Goal: Task Accomplishment & Management: Manage account settings

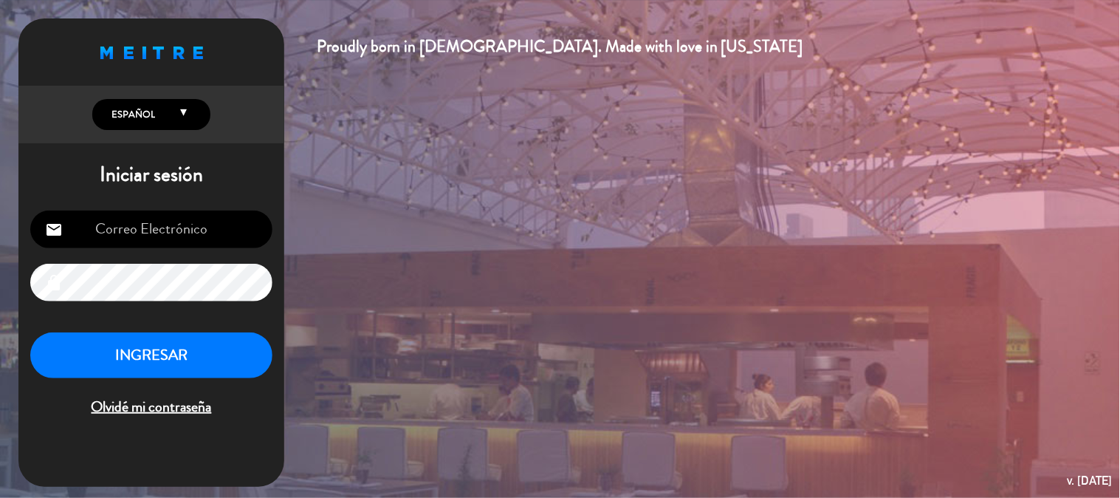
scroll to position [205, 0]
type input "[EMAIL_ADDRESS][DOMAIN_NAME]"
click at [195, 358] on button "INGRESAR" at bounding box center [151, 355] width 242 height 47
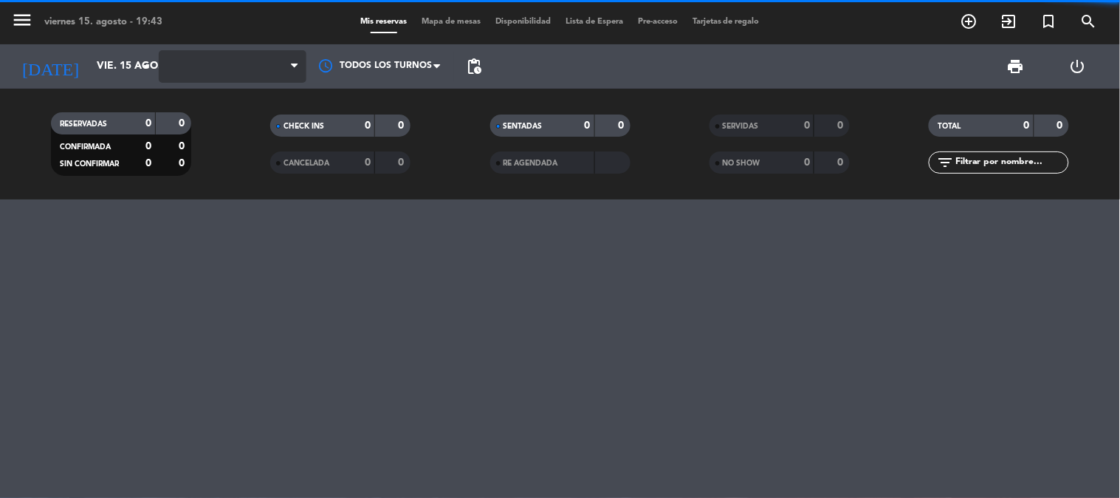
click at [233, 57] on span at bounding box center [233, 66] width 148 height 32
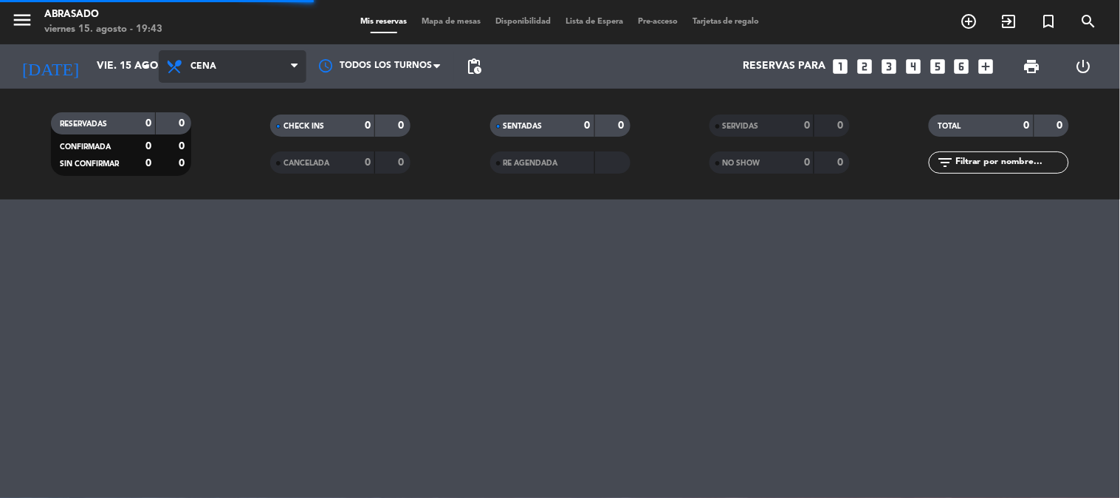
click at [252, 52] on span "Cena" at bounding box center [233, 66] width 148 height 32
click at [252, 27] on div "menu Abrasado viernes 15. agosto - 19:43" at bounding box center [140, 22] width 280 height 35
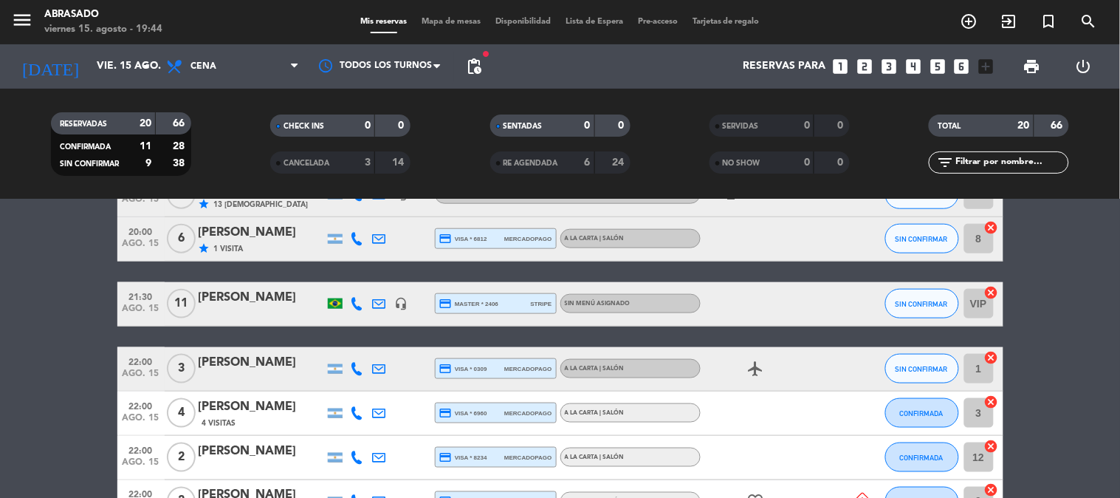
scroll to position [684, 0]
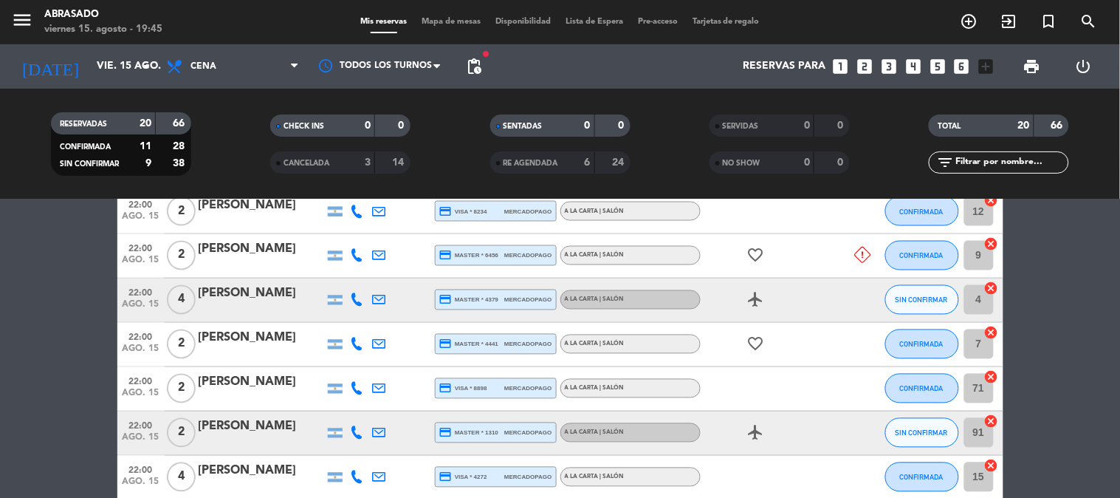
click at [355, 260] on icon at bounding box center [357, 255] width 13 height 13
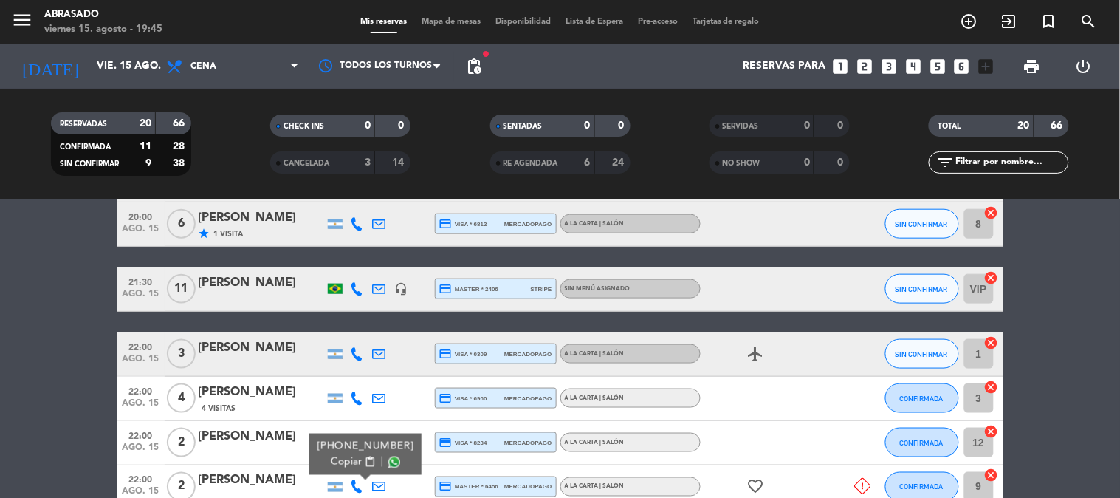
scroll to position [275, 0]
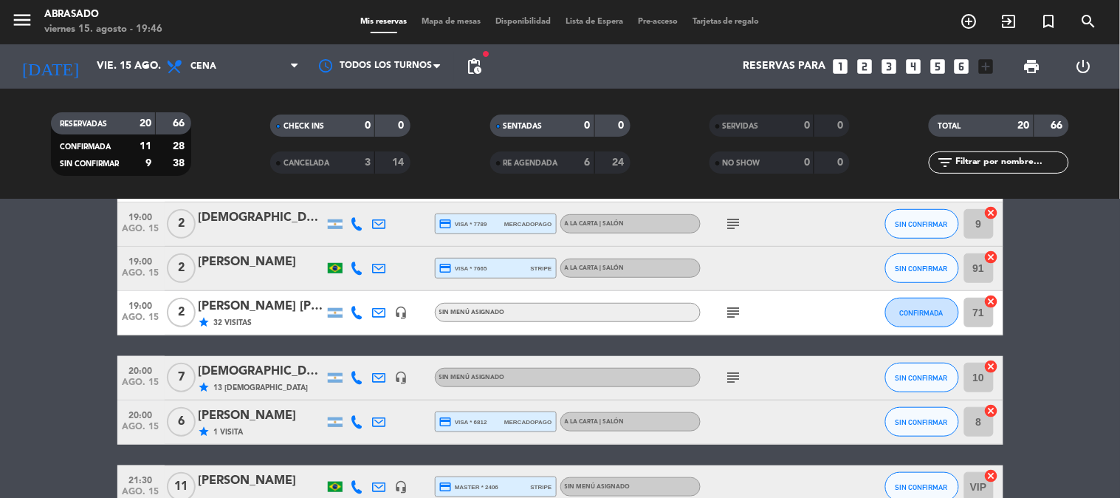
scroll to position [0, 0]
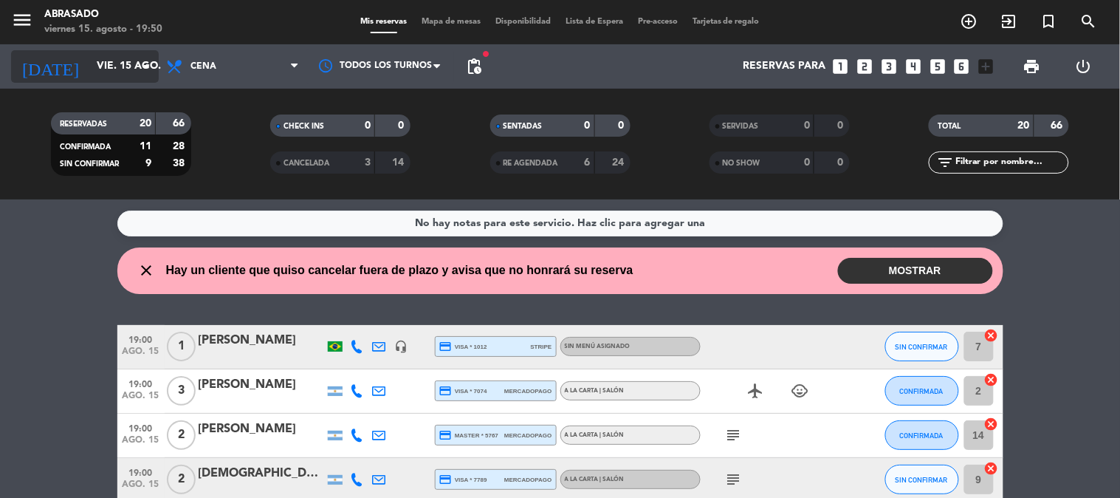
click at [89, 68] on input "vie. 15 ago." at bounding box center [159, 66] width 140 height 27
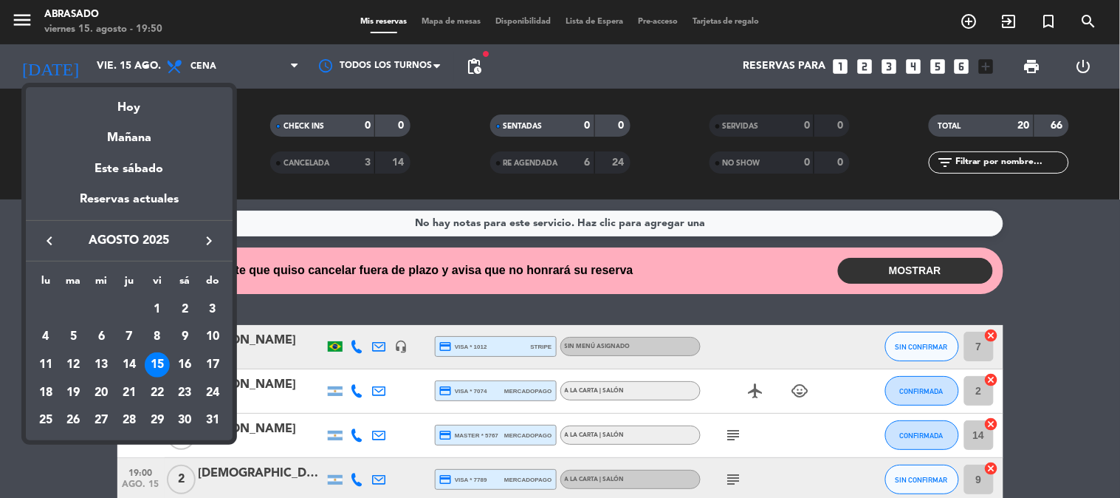
click at [213, 233] on icon "keyboard_arrow_right" at bounding box center [209, 241] width 18 height 18
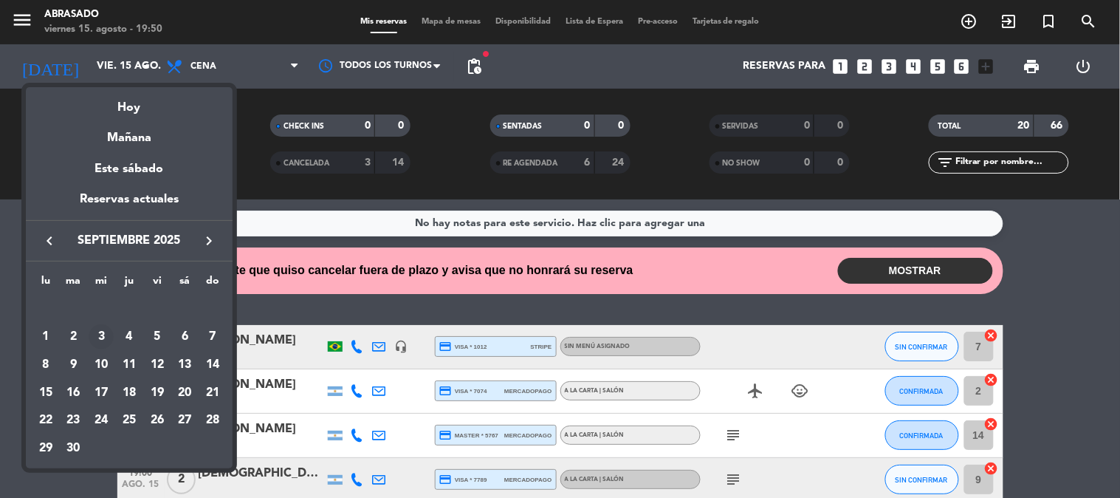
click at [91, 330] on div "3" at bounding box center [101, 336] width 25 height 25
type input "mié. [DATE]"
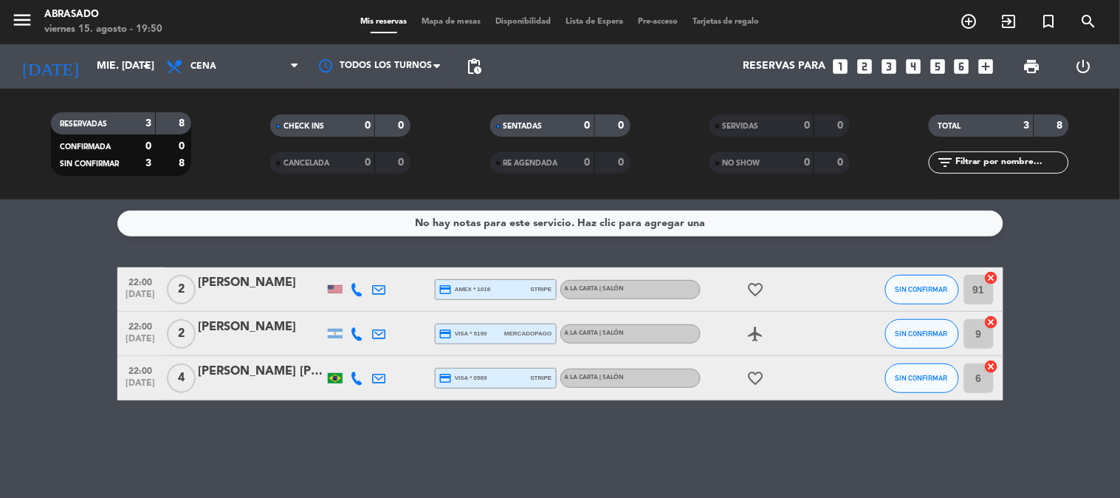
click at [983, 70] on icon "add_box" at bounding box center [986, 66] width 19 height 19
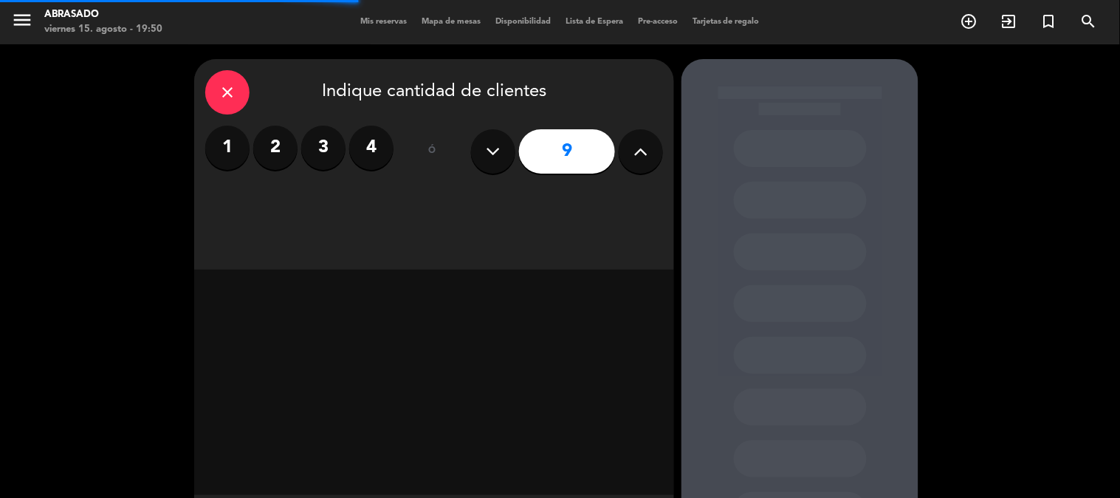
click at [502, 152] on button at bounding box center [493, 151] width 44 height 44
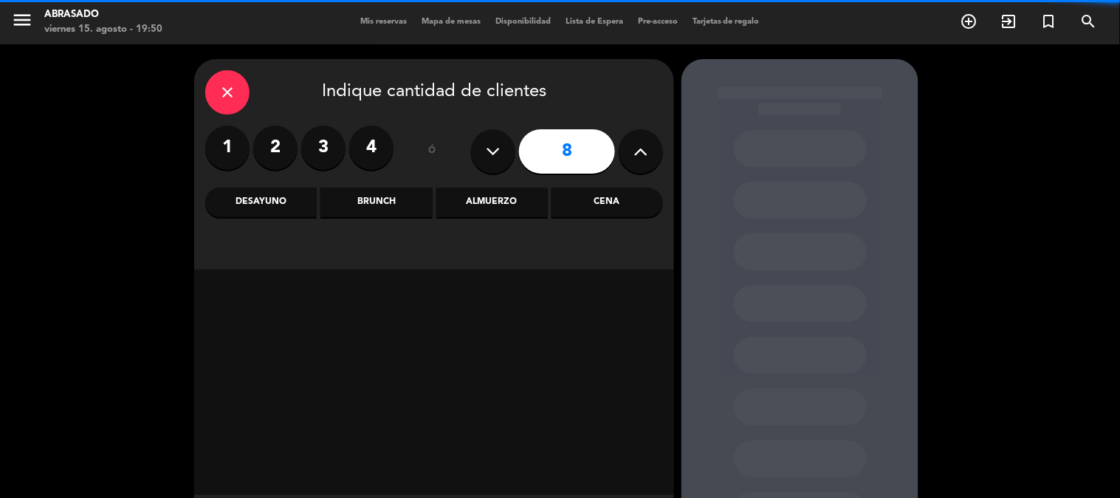
click at [502, 152] on button at bounding box center [493, 151] width 44 height 44
type input "7"
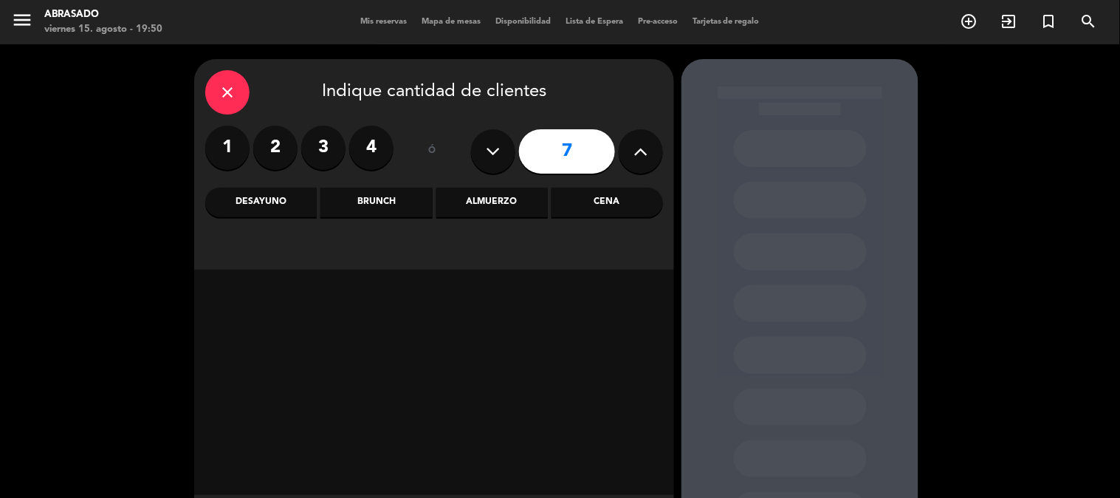
click at [614, 205] on div "Cena" at bounding box center [606, 203] width 111 height 30
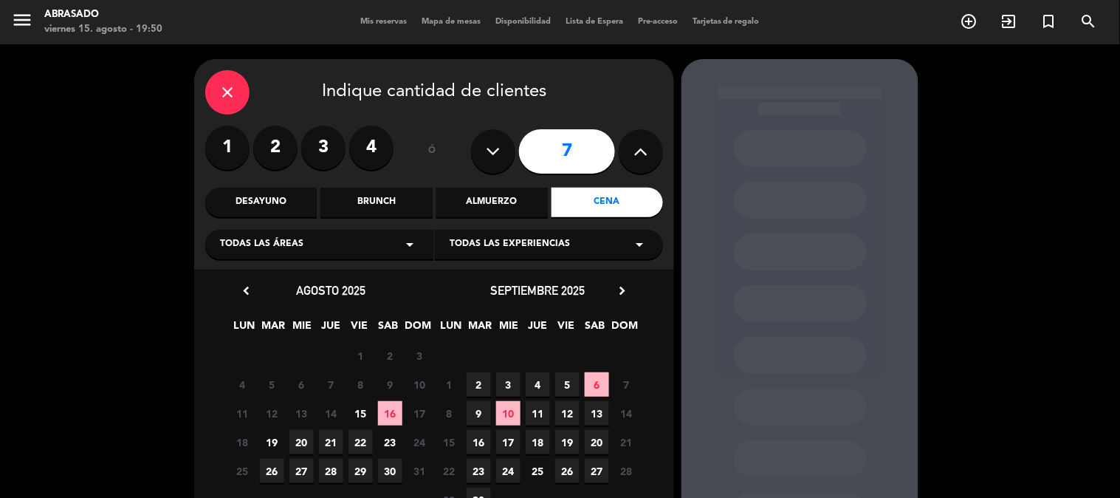
click at [580, 193] on div "Cena" at bounding box center [606, 203] width 111 height 30
click at [382, 202] on div "Brunch" at bounding box center [375, 203] width 111 height 30
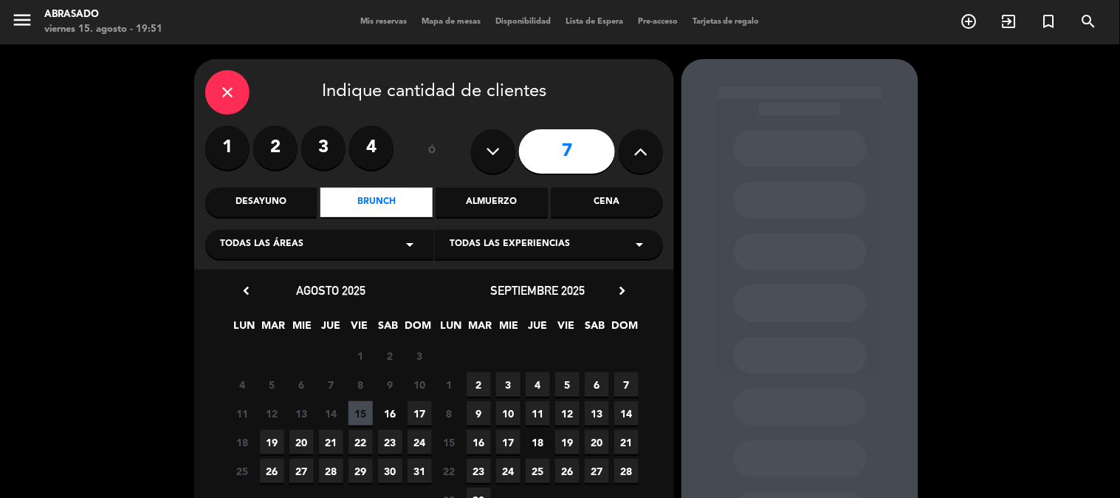
click at [572, 197] on div "Cena" at bounding box center [606, 203] width 111 height 30
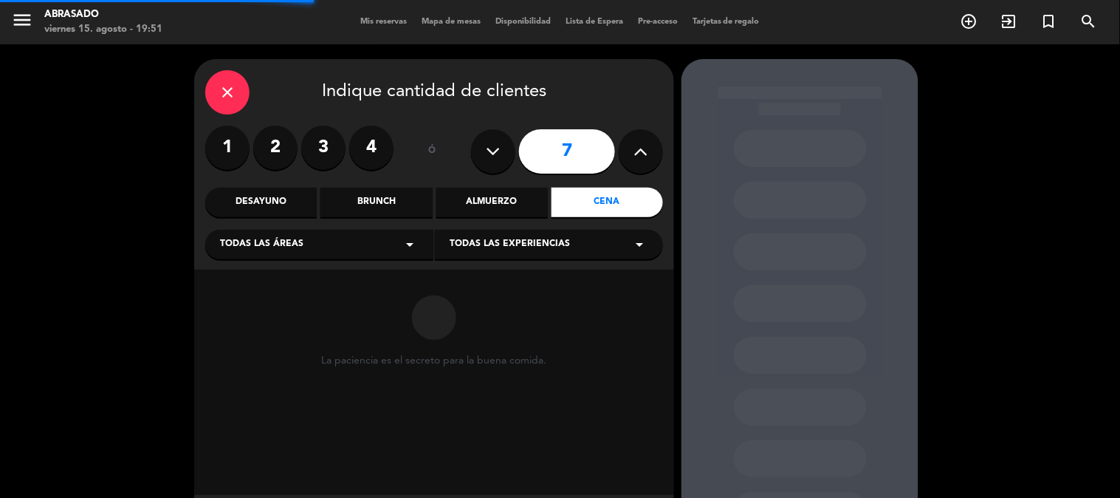
click at [594, 201] on div "Cena" at bounding box center [606, 203] width 111 height 30
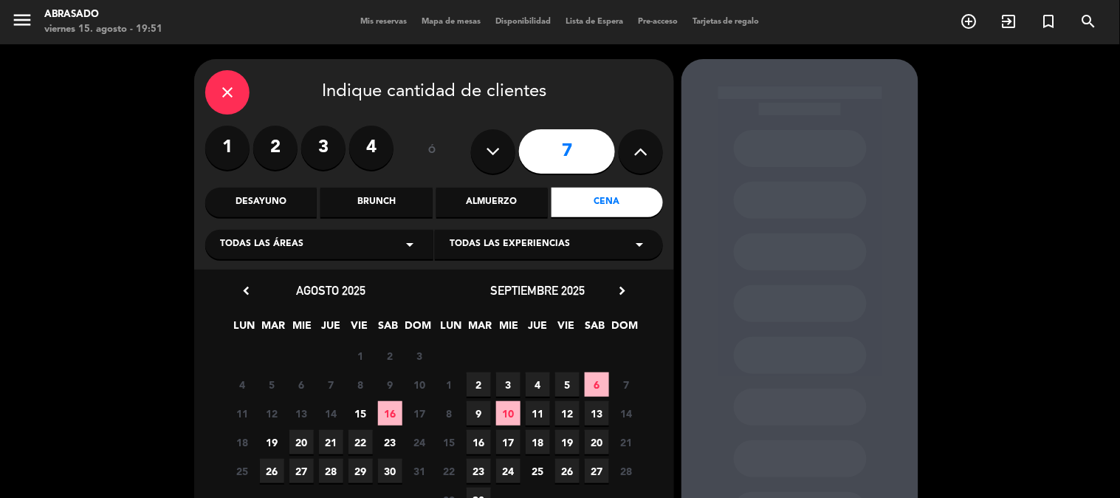
click at [507, 380] on span "3" at bounding box center [508, 384] width 24 height 24
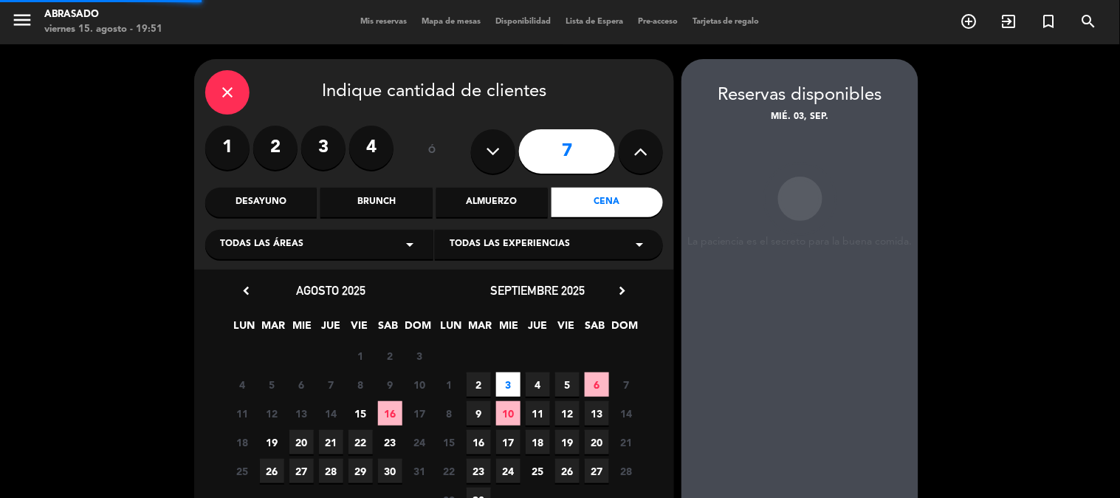
scroll to position [59, 0]
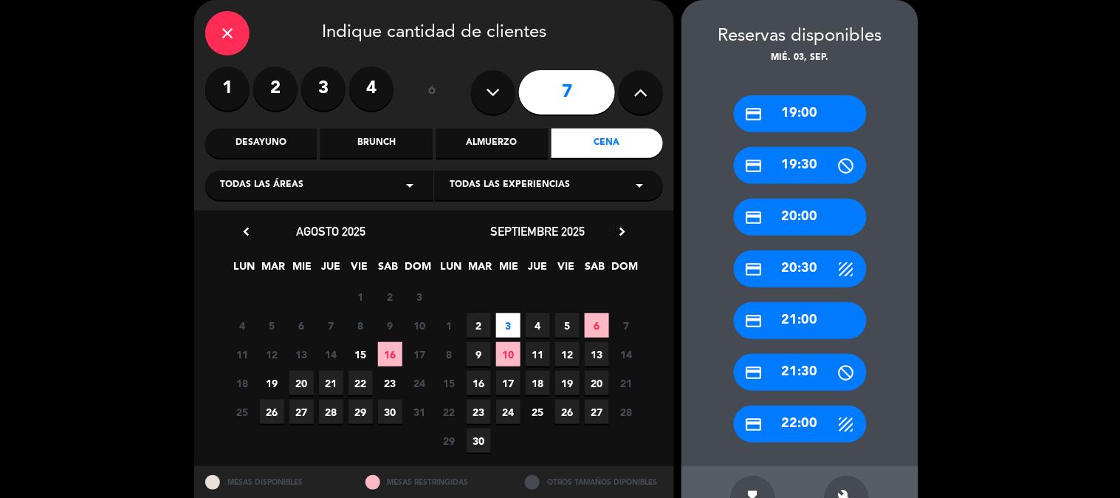
click at [793, 115] on div "credit_card 19:00" at bounding box center [800, 113] width 133 height 37
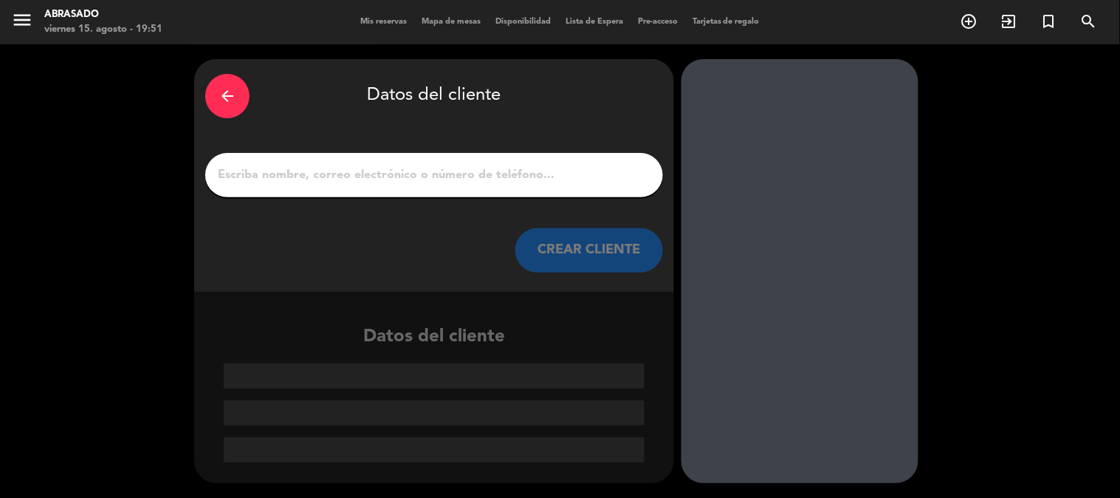
scroll to position [0, 0]
click at [220, 94] on icon "arrow_back" at bounding box center [228, 96] width 18 height 18
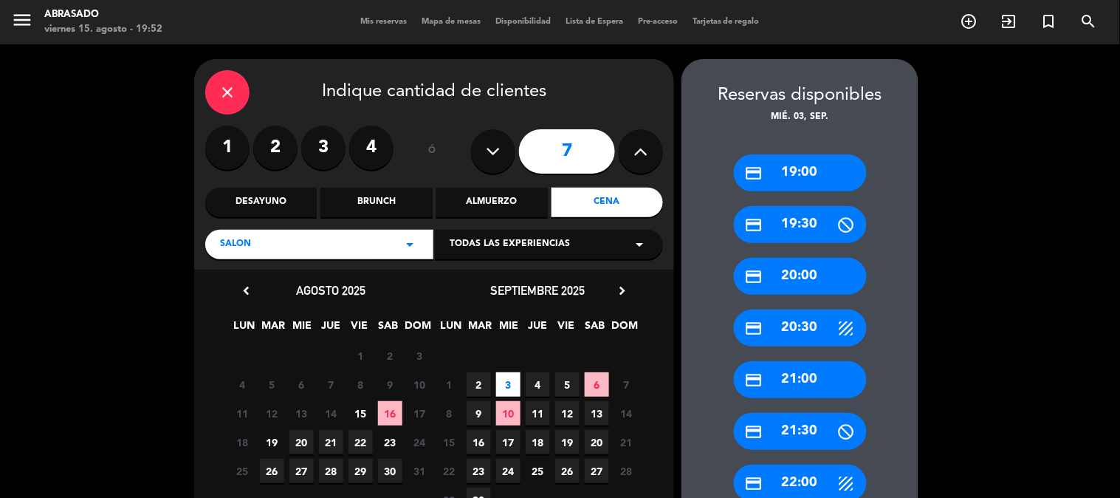
click at [795, 471] on div "credit_card 22:00" at bounding box center [800, 482] width 133 height 37
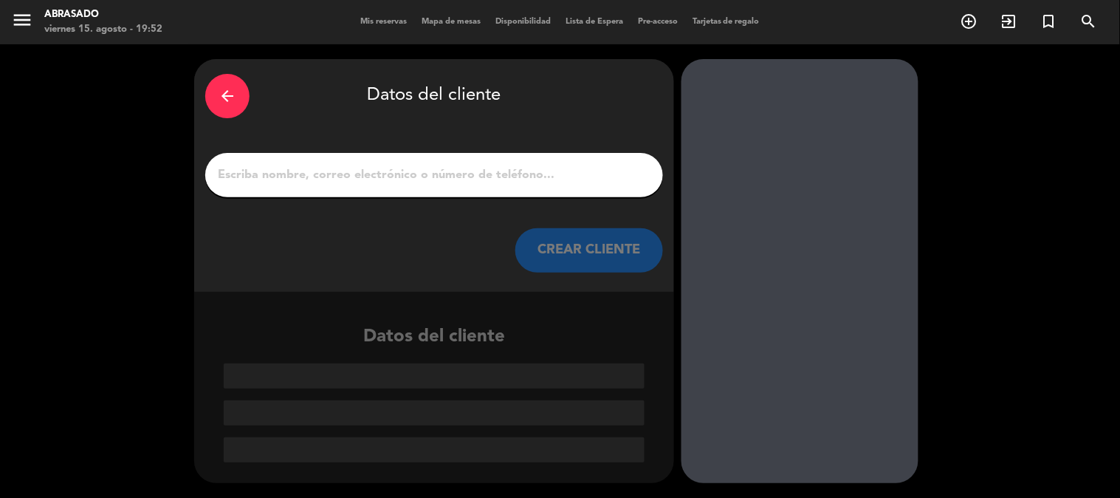
click at [474, 173] on input "Página Completa" at bounding box center [434, 175] width 436 height 21
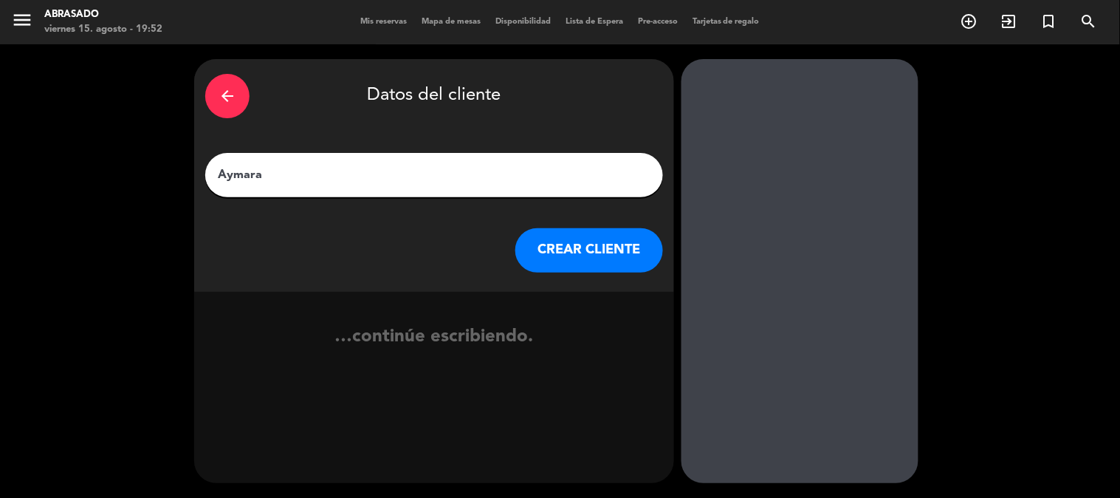
type input "Aymara"
click at [604, 247] on button "CREAR CLIENTE" at bounding box center [589, 250] width 148 height 44
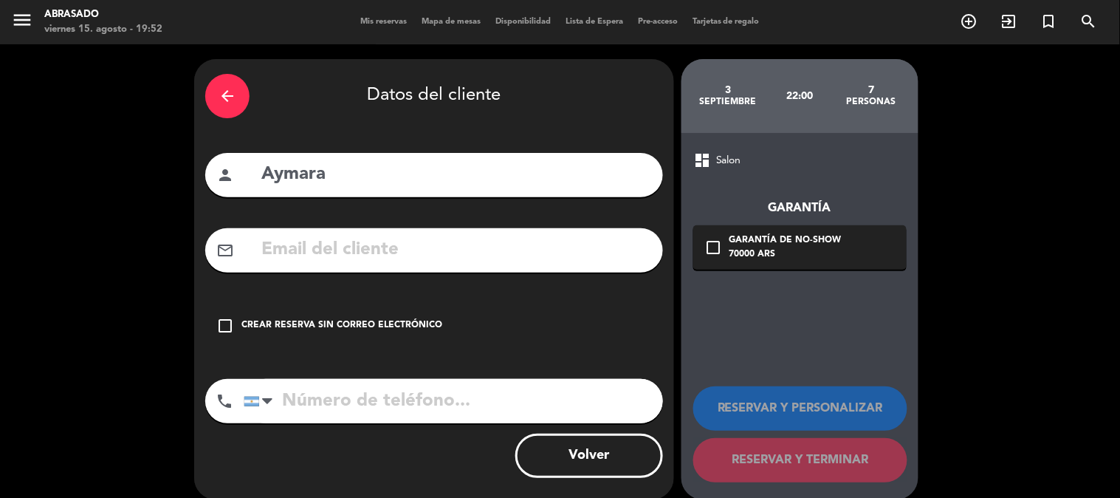
click at [342, 322] on div "Crear reserva sin correo electrónico" at bounding box center [341, 325] width 201 height 15
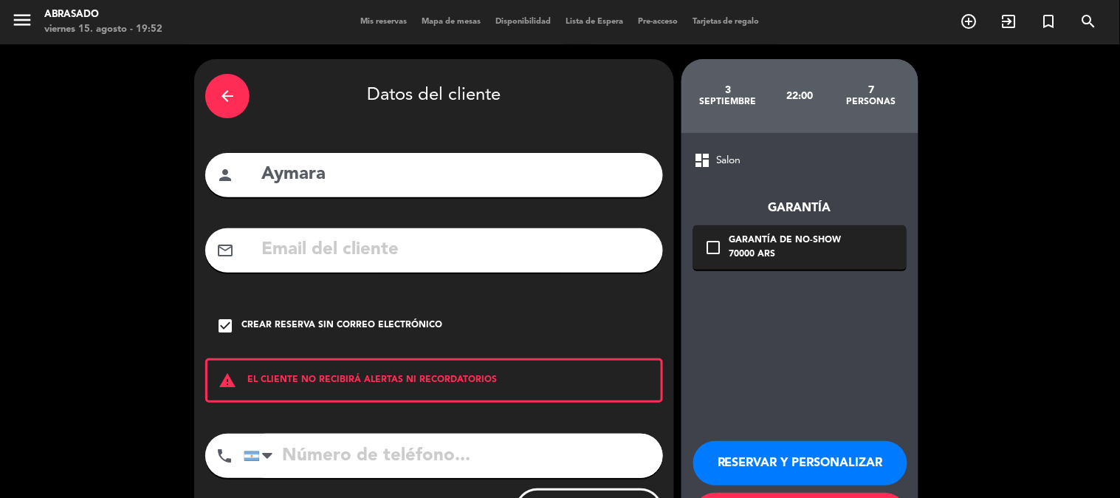
click at [791, 453] on button "RESERVAR Y PERSONALIZAR" at bounding box center [800, 463] width 214 height 44
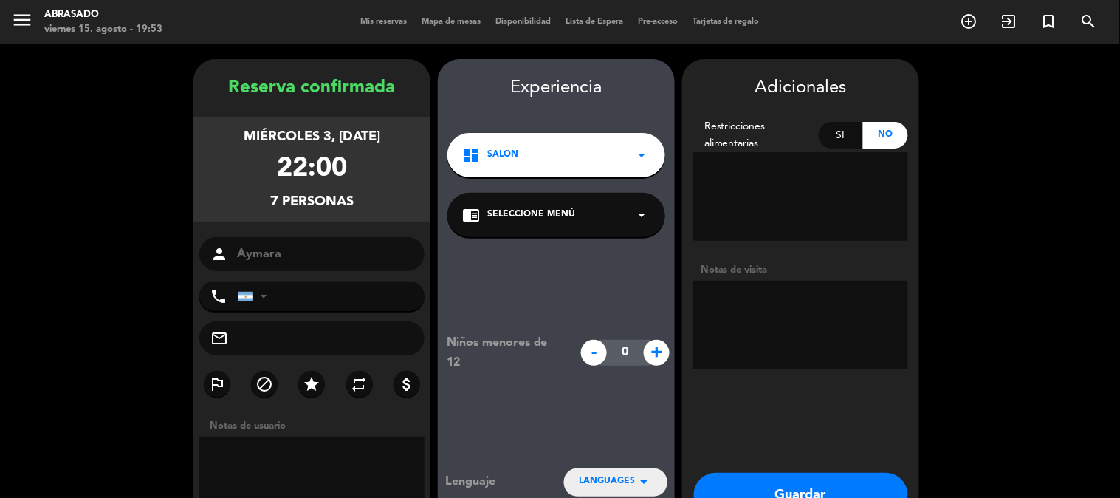
scroll to position [59, 0]
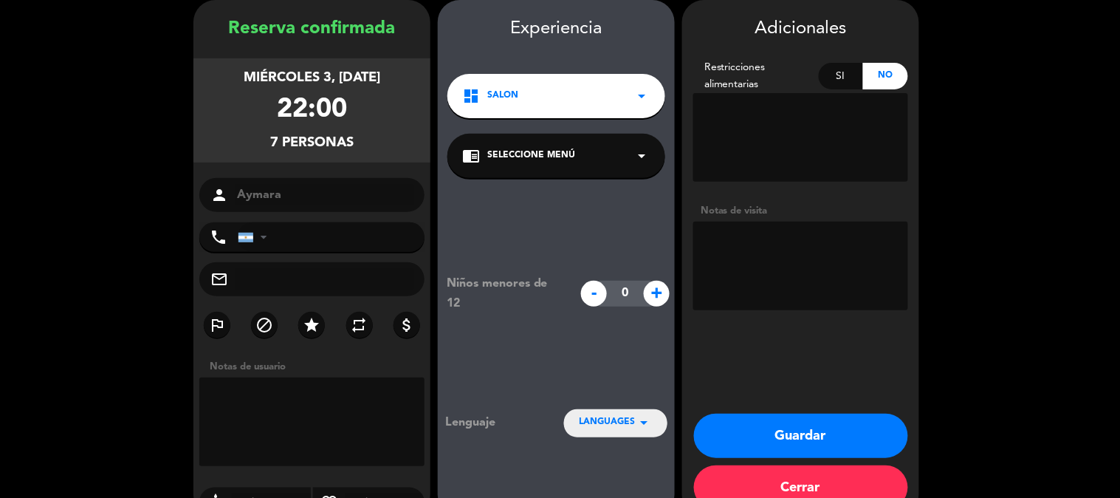
click at [786, 443] on button "Guardar" at bounding box center [801, 435] width 214 height 44
